Goal: Information Seeking & Learning: Learn about a topic

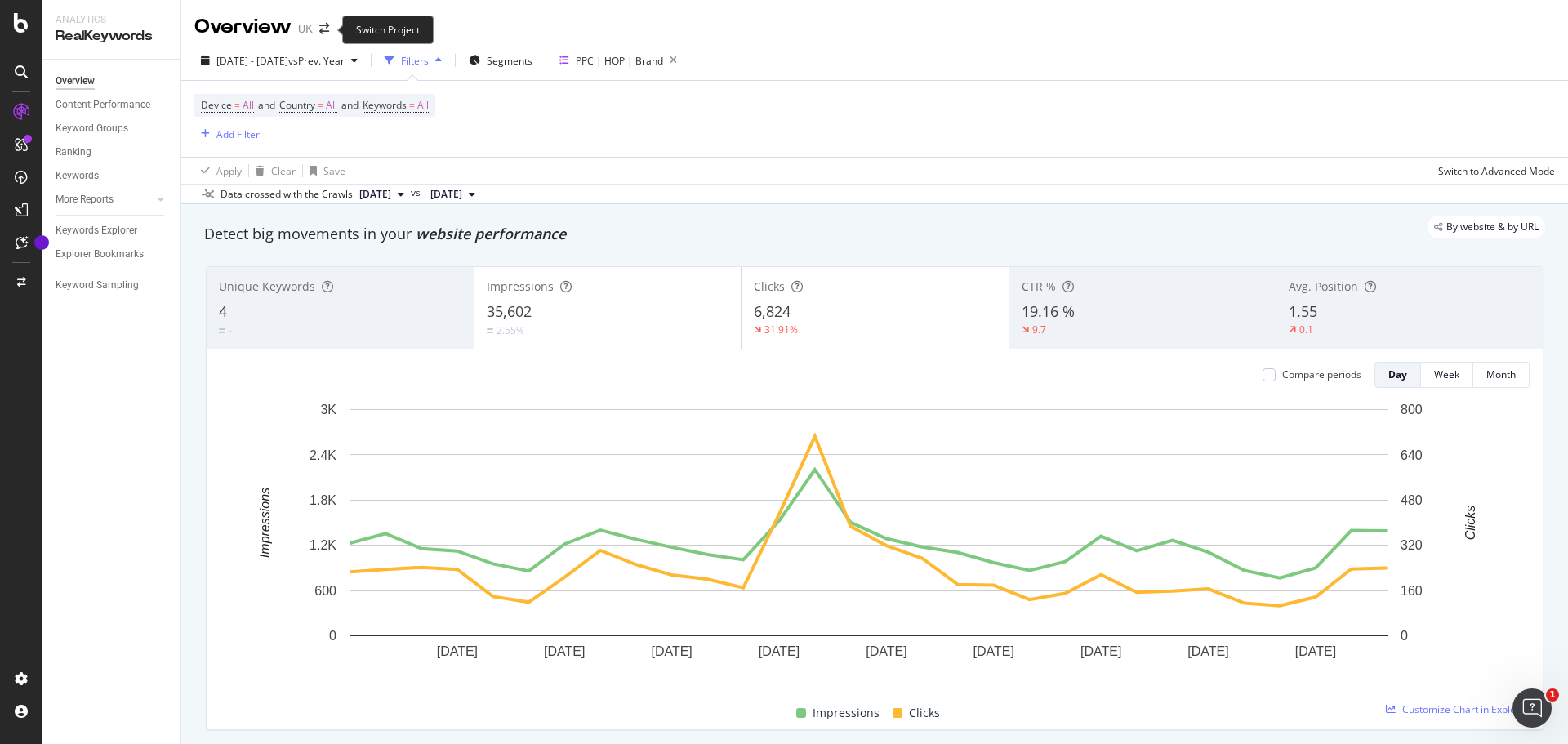
click at [319, 28] on span at bounding box center [324, 29] width 23 height 11
click at [323, 28] on icon "arrow-right-arrow-left" at bounding box center [324, 29] width 10 height 11
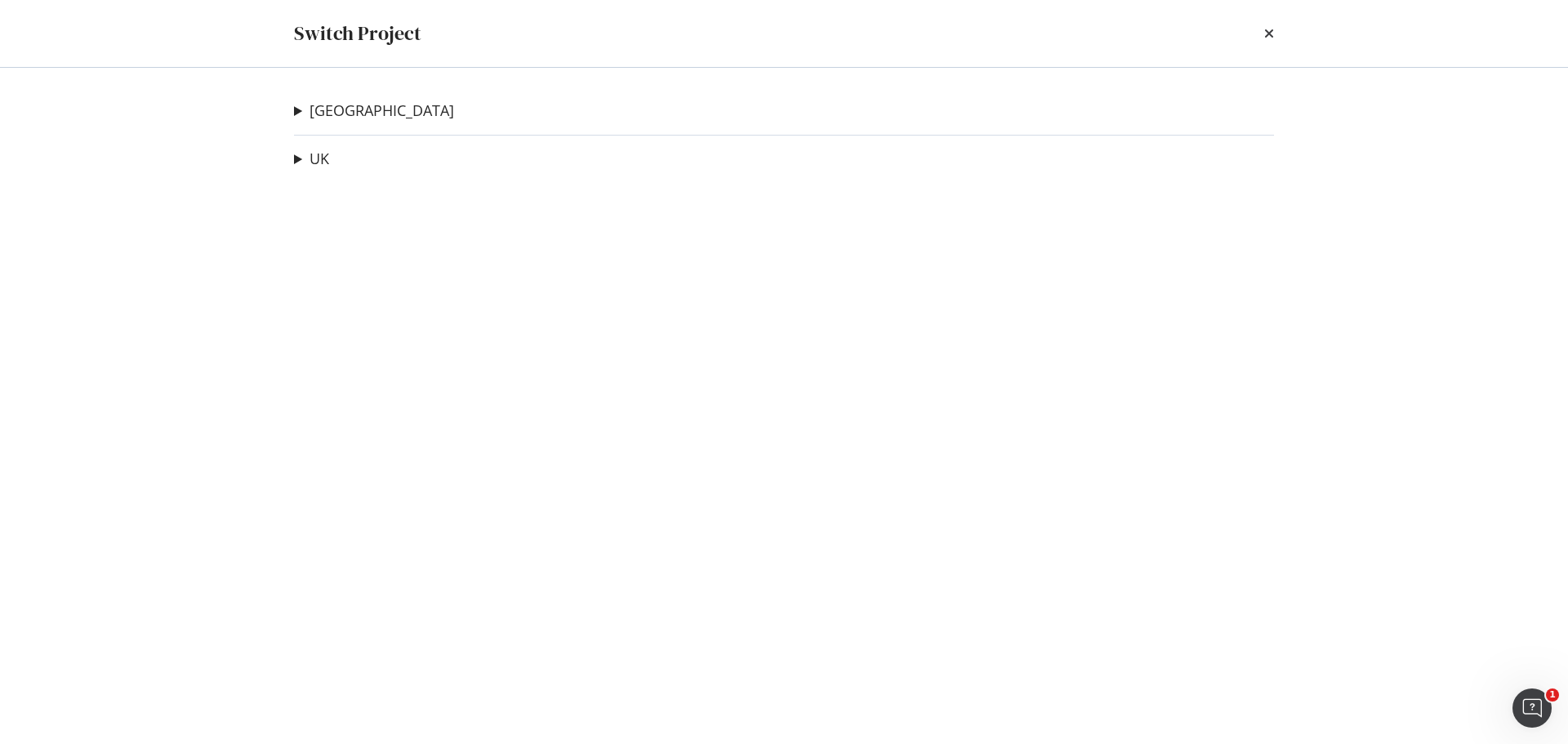
click at [296, 112] on summary "[GEOGRAPHIC_DATA]" at bounding box center [373, 111] width 160 height 21
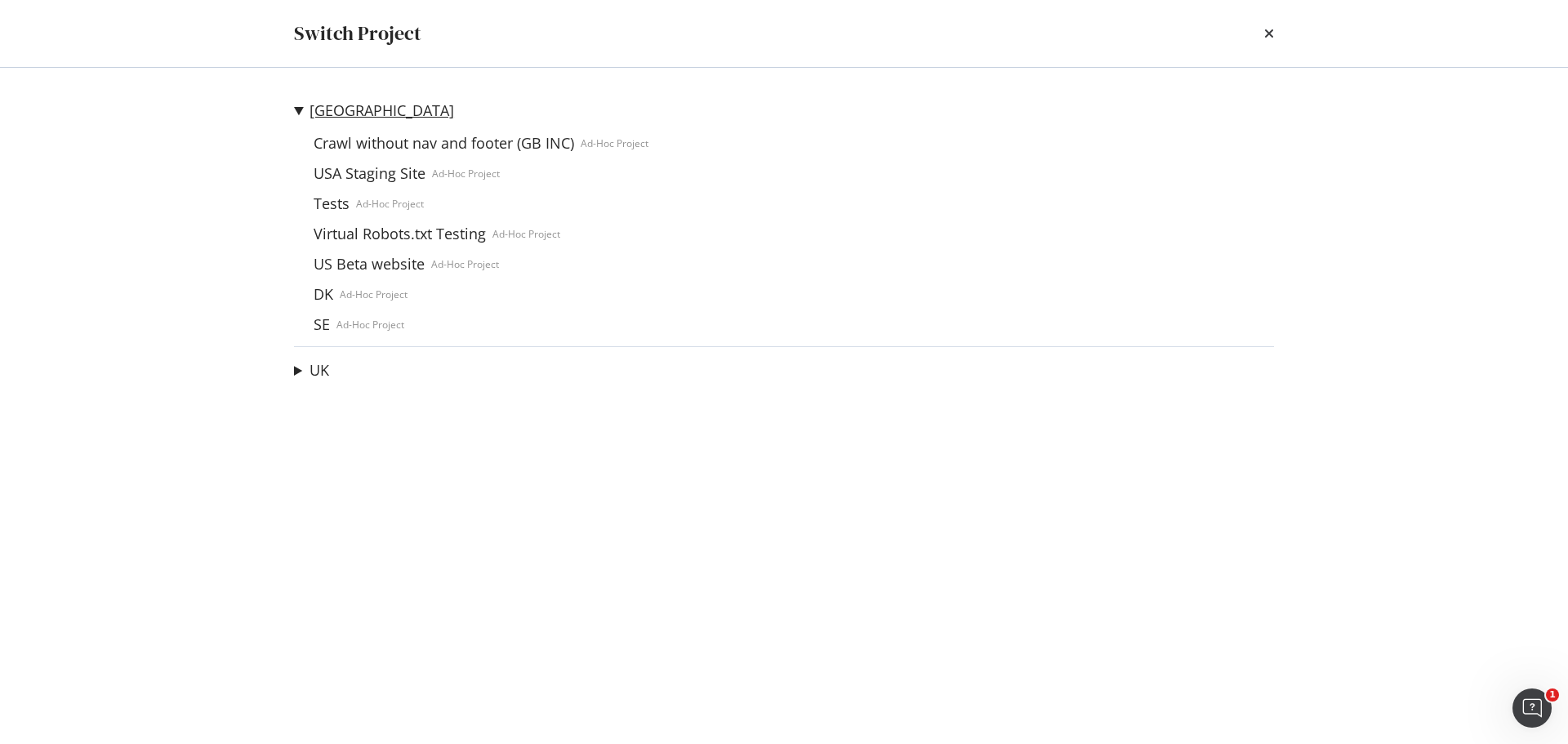
click at [317, 103] on link "[GEOGRAPHIC_DATA]" at bounding box center [381, 111] width 145 height 18
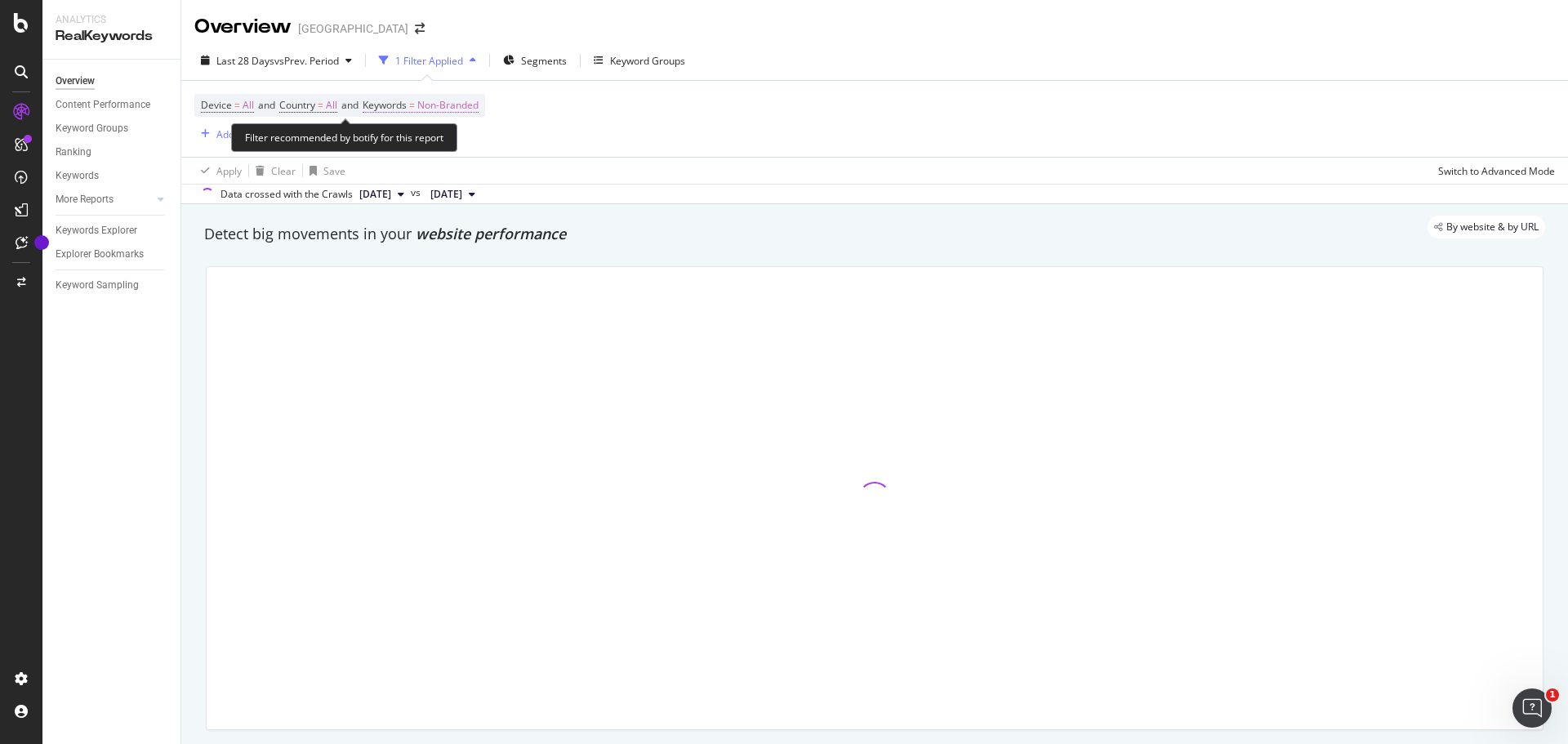
click at [477, 102] on span "Non-Branded" at bounding box center [448, 105] width 61 height 23
click at [440, 141] on span "Non-Branded" at bounding box center [419, 143] width 67 height 14
click at [422, 138] on span "Non-Branded" at bounding box center [419, 143] width 67 height 14
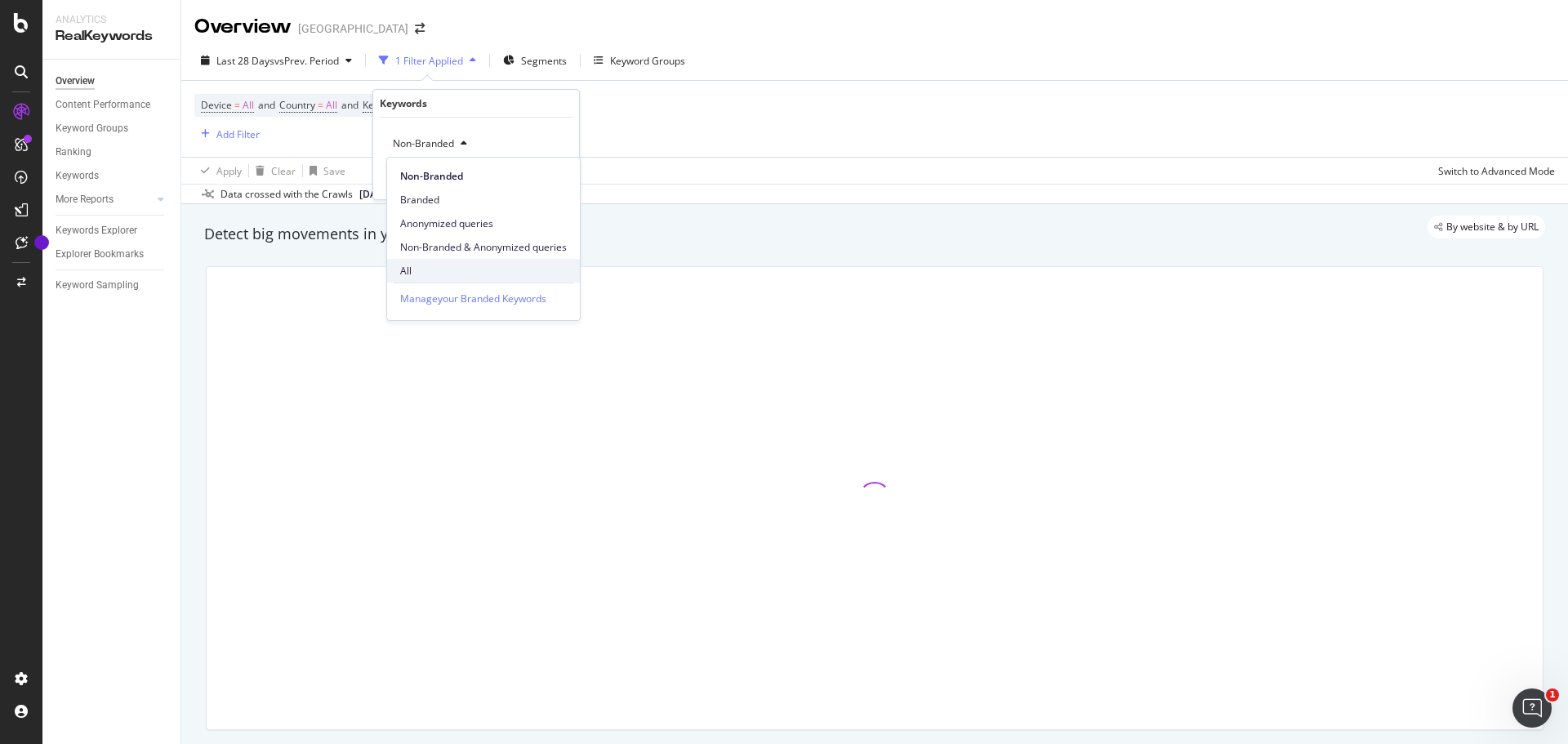
click at [419, 264] on span "All" at bounding box center [483, 271] width 166 height 15
click at [547, 179] on div "Apply" at bounding box center [552, 178] width 25 height 14
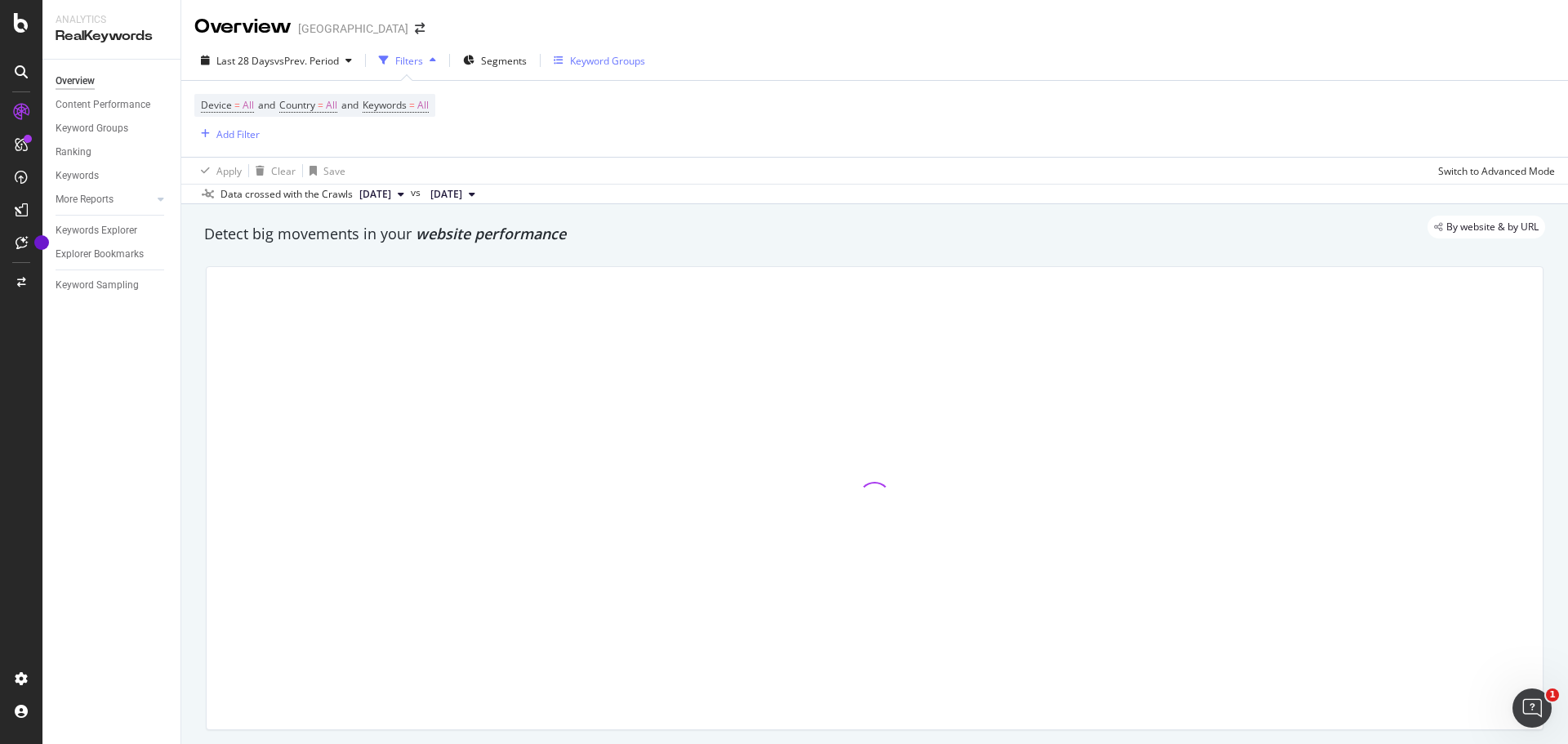
click at [616, 58] on div "Keyword Groups" at bounding box center [607, 60] width 75 height 14
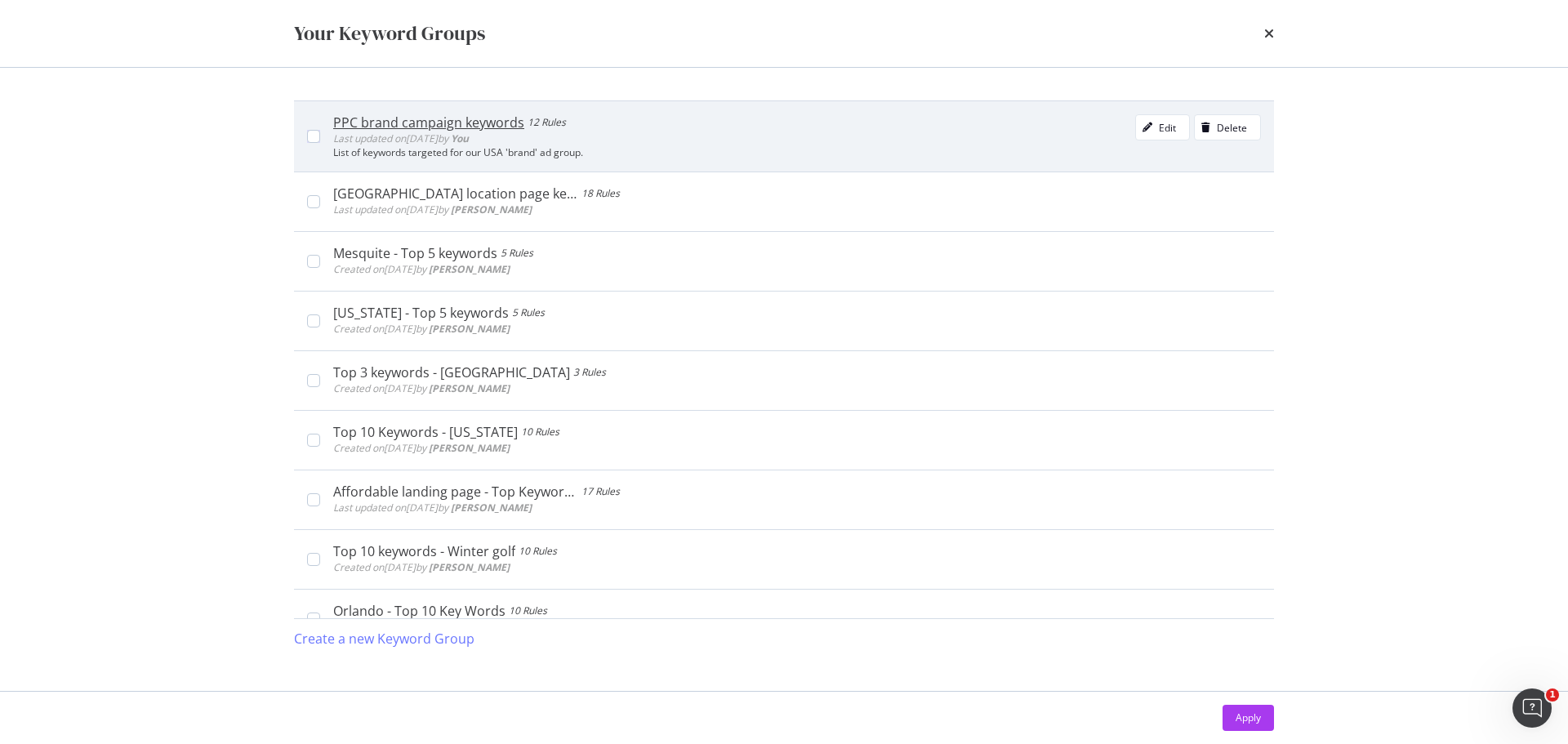
click at [476, 147] on div "List of keywords targeted for our USA 'brand' ad group." at bounding box center [797, 152] width 927 height 11
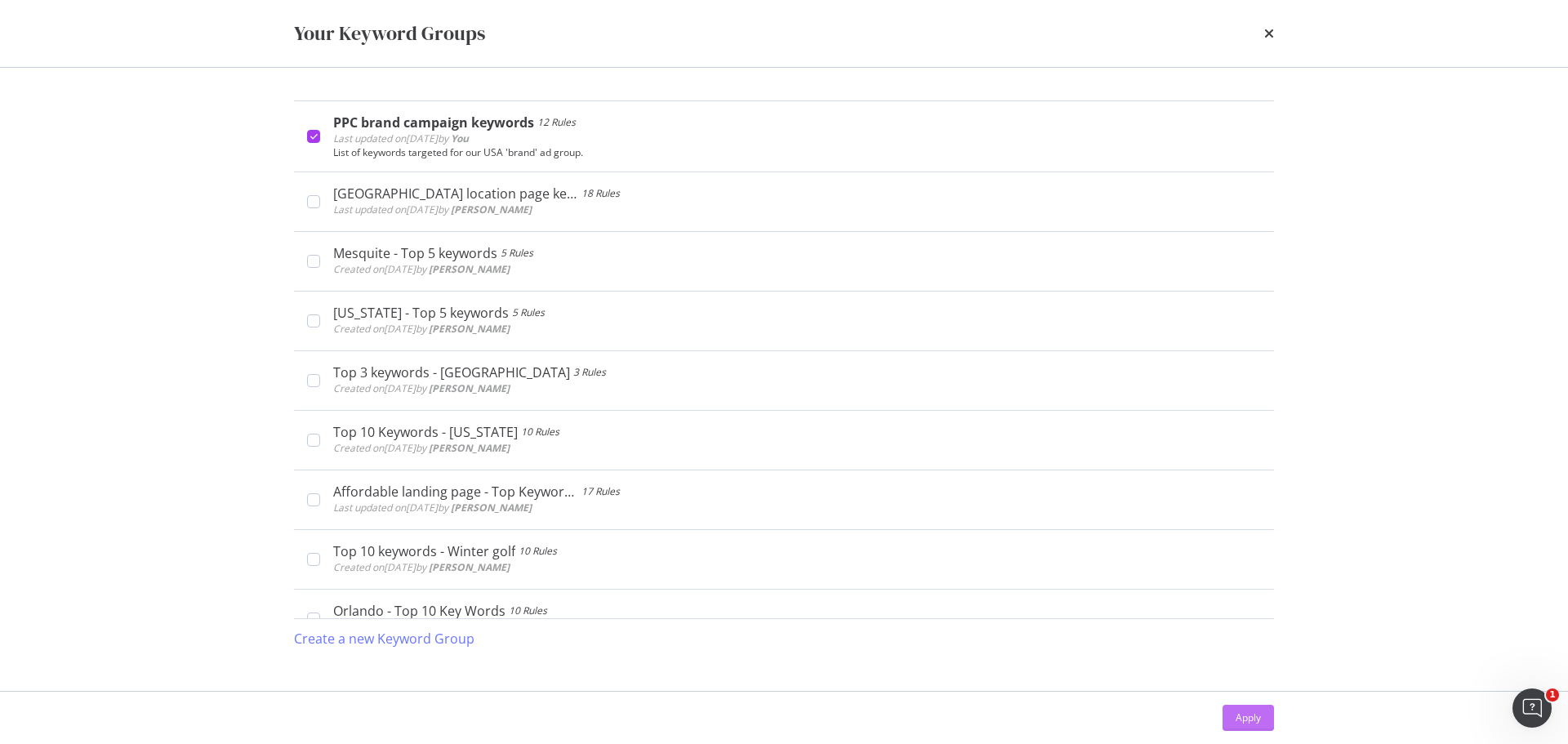
click at [1265, 723] on button "Apply" at bounding box center [1248, 717] width 52 height 26
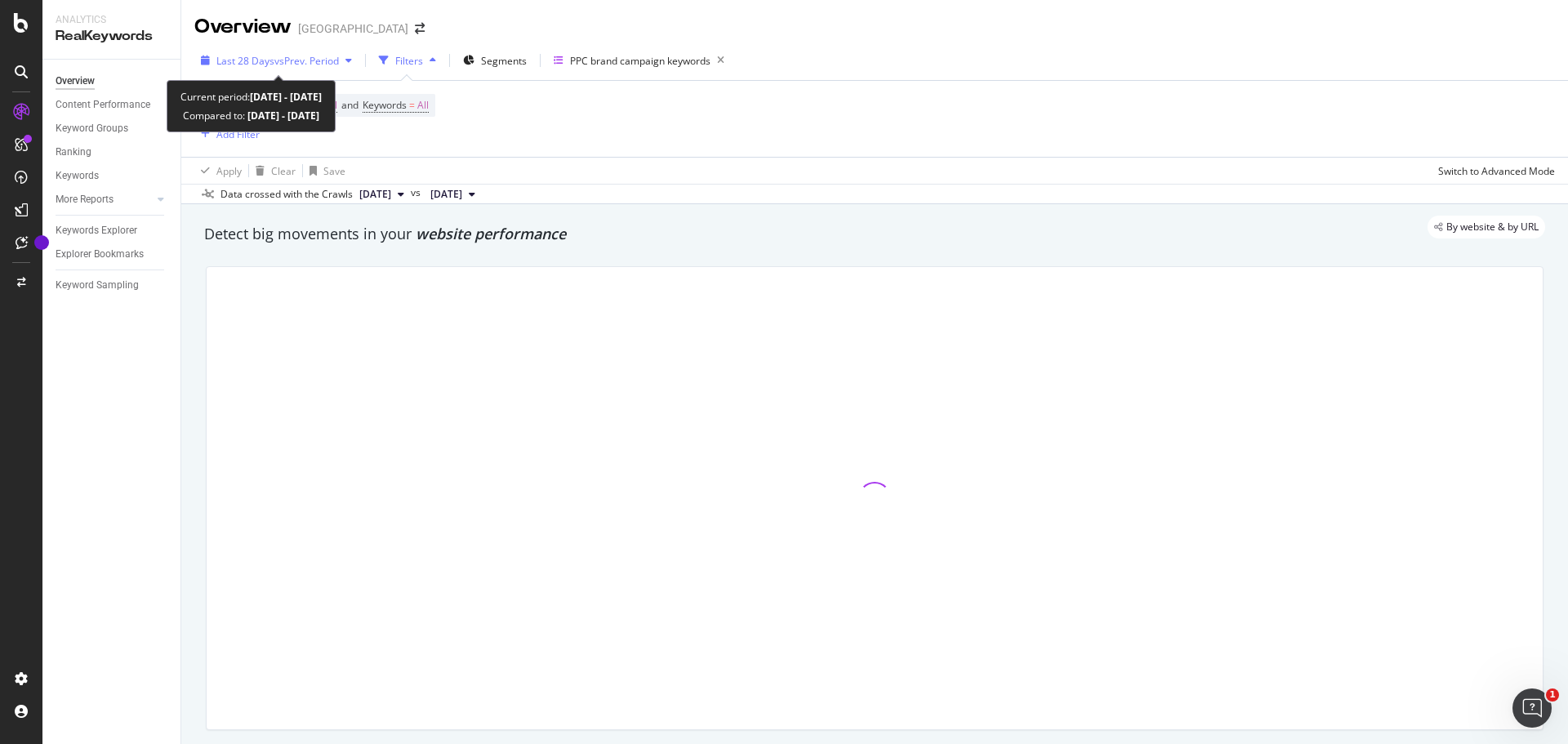
click at [303, 63] on span "vs Prev. Period" at bounding box center [307, 60] width 65 height 14
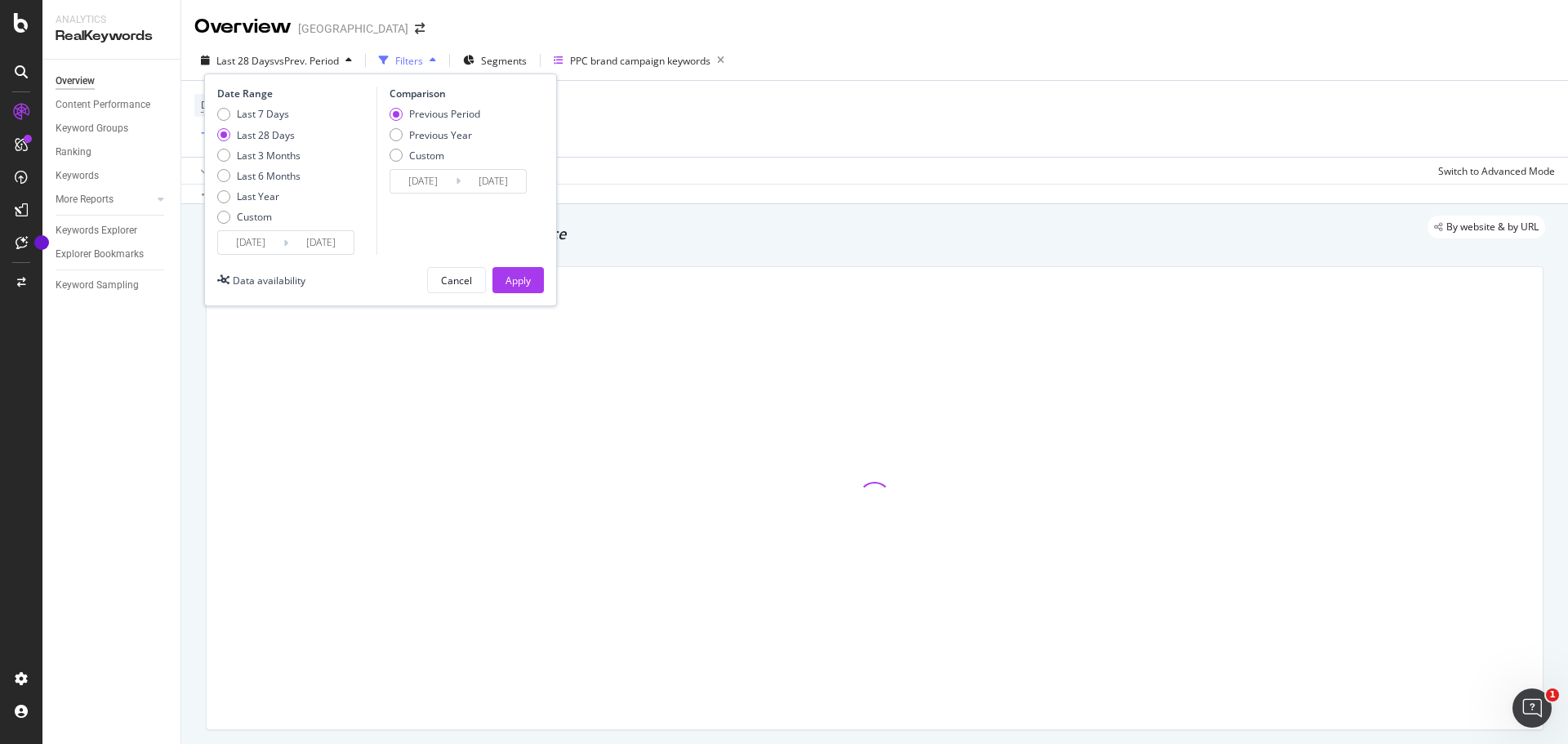
click at [259, 246] on input "[DATE]" at bounding box center [250, 242] width 66 height 23
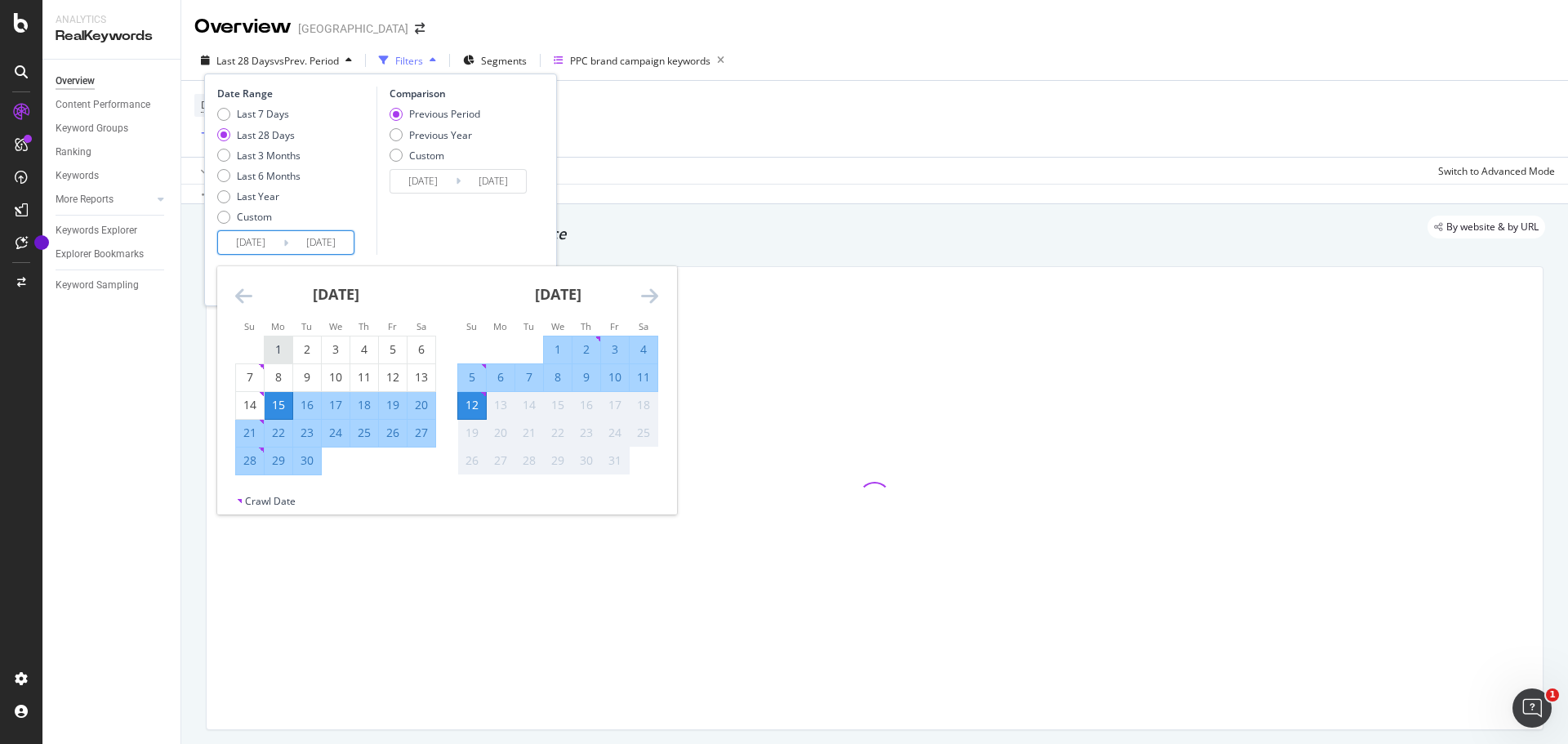
click at [283, 342] on div "1" at bounding box center [278, 350] width 28 height 17
type input "[DATE]"
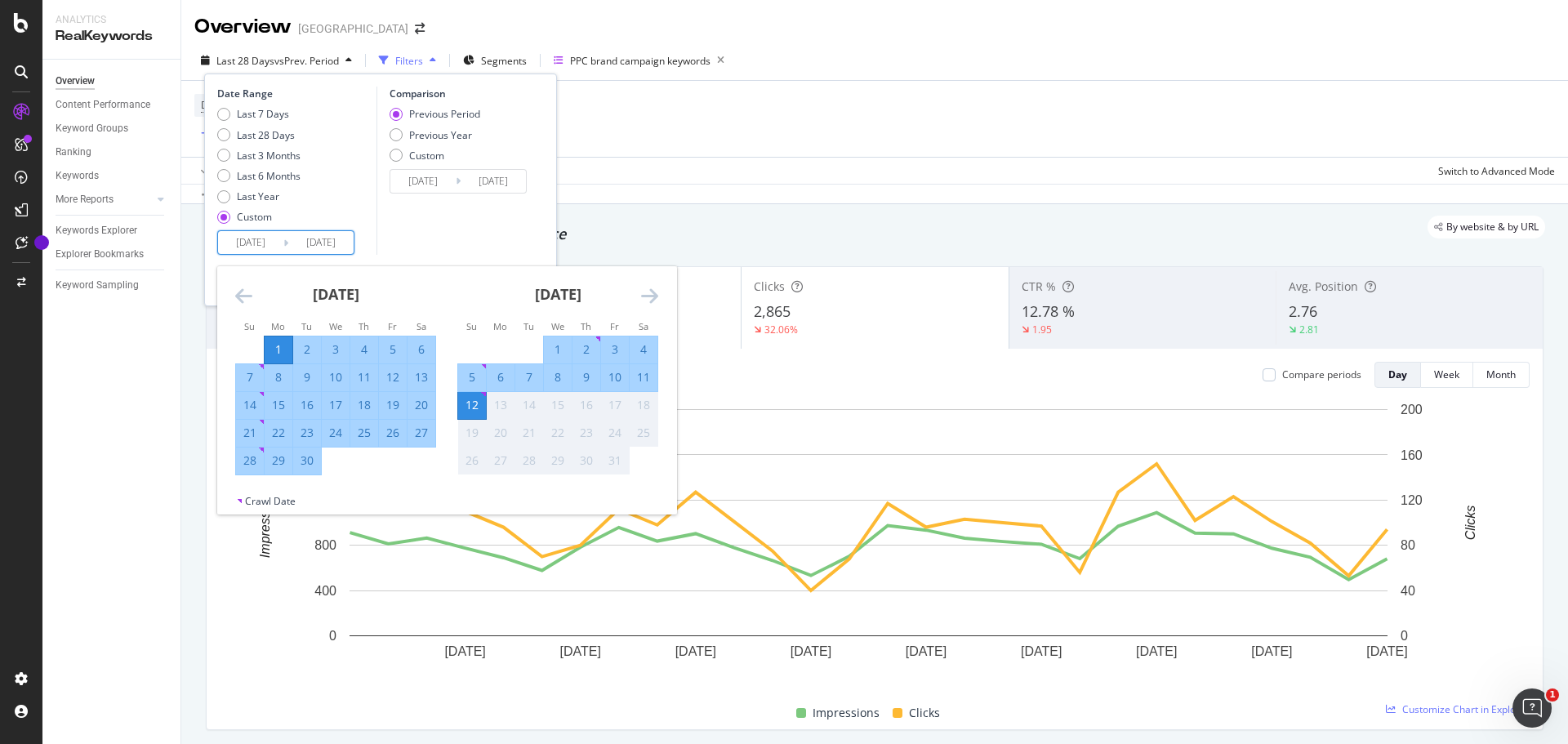
click at [320, 462] on div "30" at bounding box center [307, 461] width 28 height 17
type input "[DATE]"
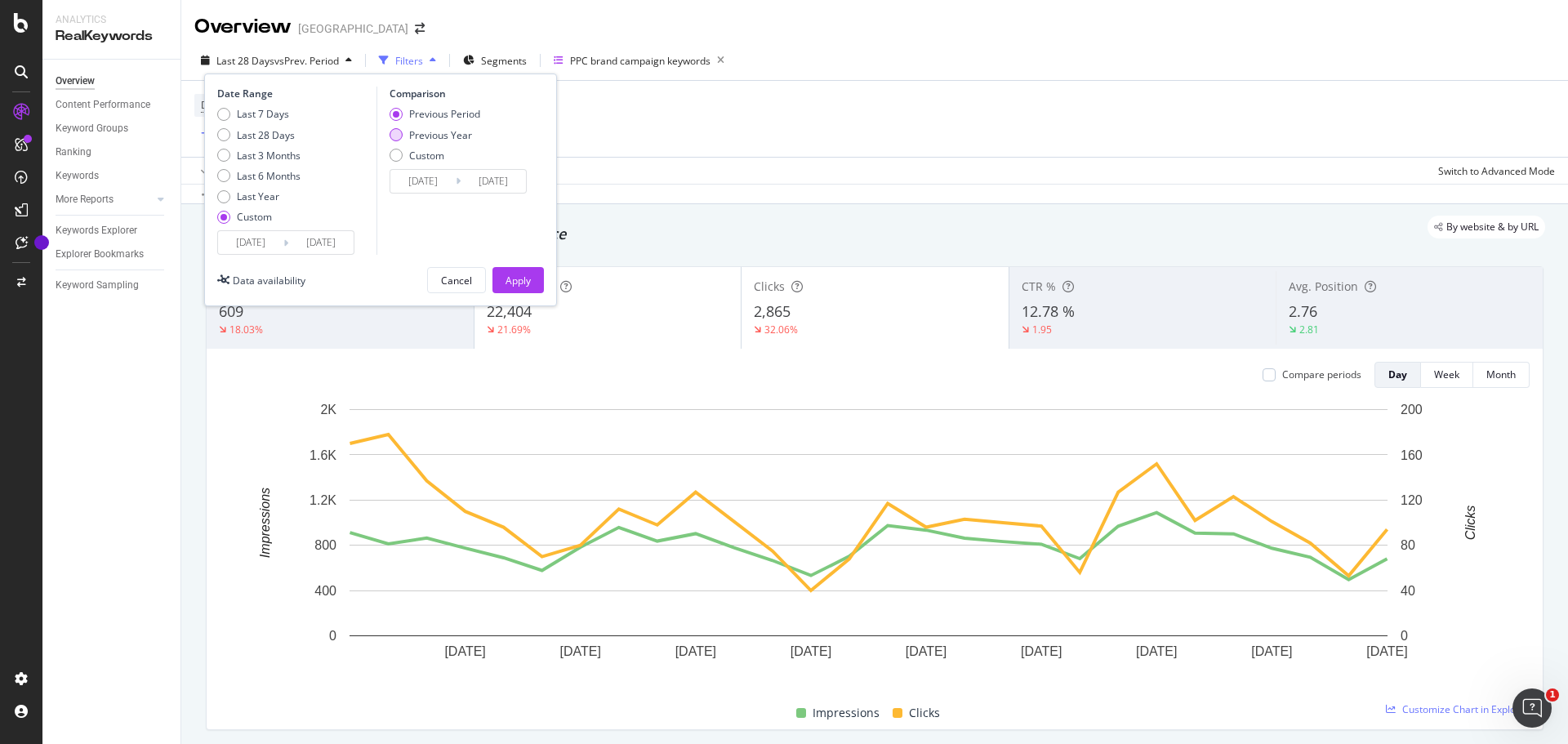
click at [437, 137] on div "Previous Year" at bounding box center [440, 135] width 63 height 14
type input "[DATE]"
click at [525, 281] on div "Apply" at bounding box center [517, 280] width 25 height 14
